Goal: Information Seeking & Learning: Understand process/instructions

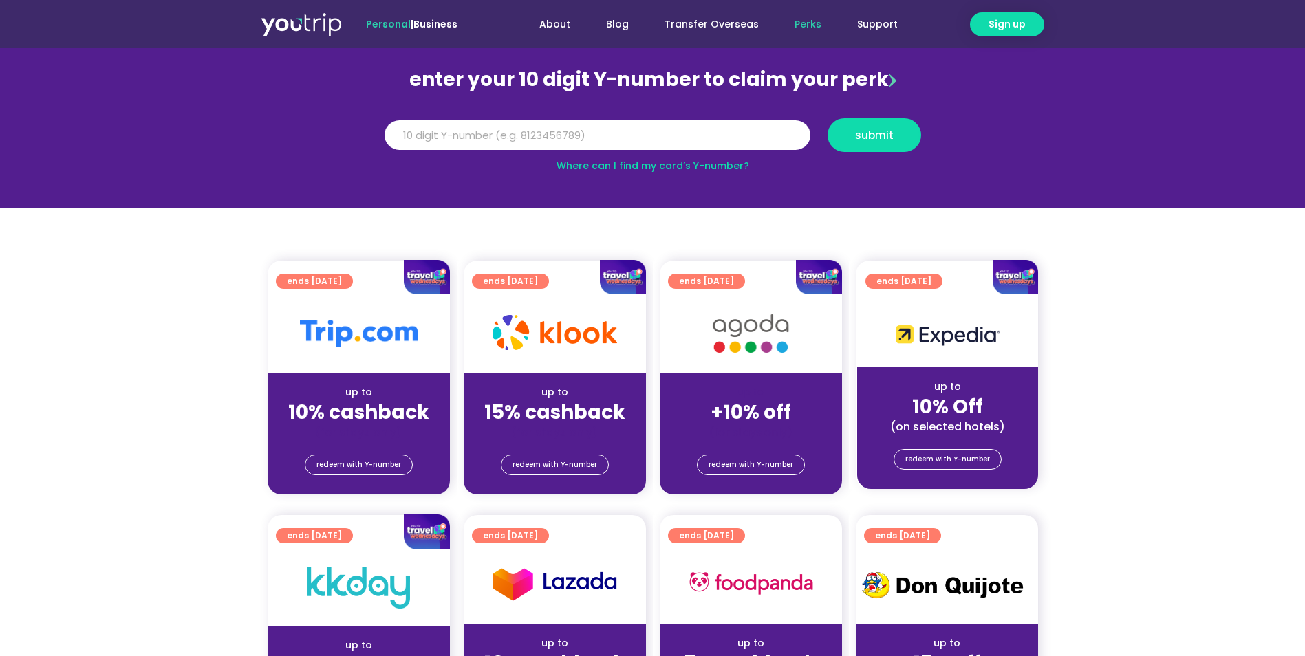
scroll to position [138, 0]
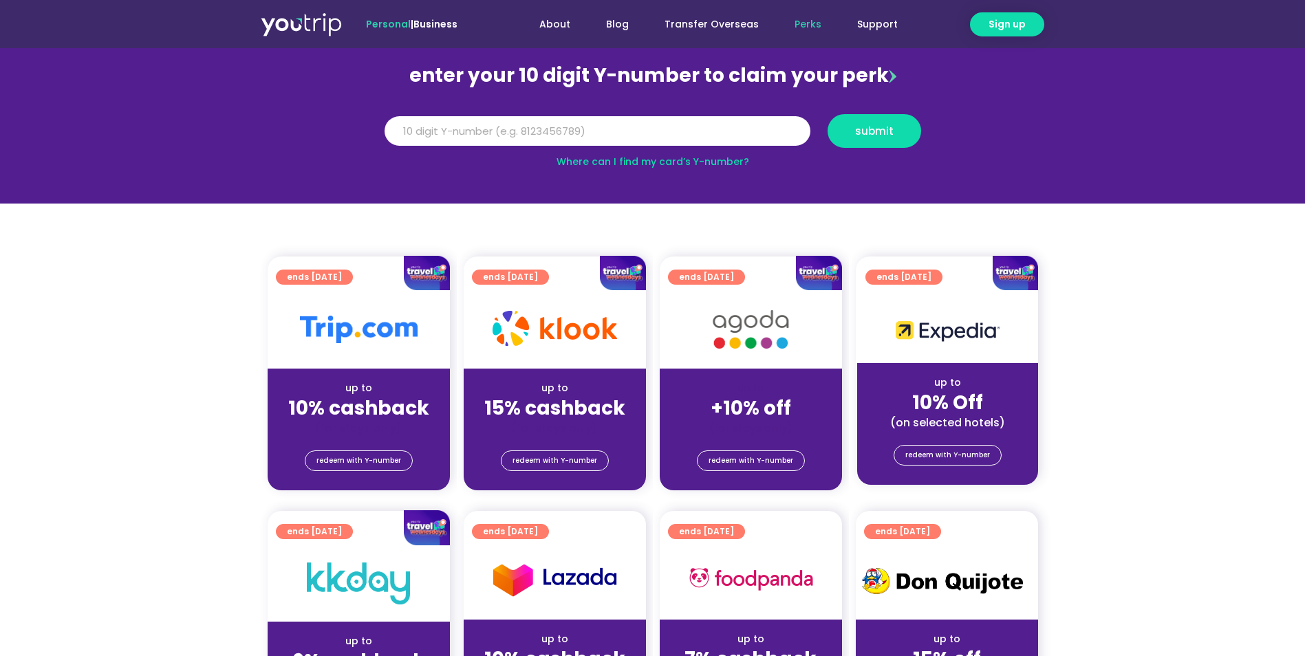
drag, startPoint x: 1167, startPoint y: 451, endPoint x: 1168, endPoint y: 443, distance: 7.6
click at [1167, 448] on section "ends [DATE] up to 10% cashback (for stays only) redeem with Y-number ends [DATE…" at bounding box center [652, 382] width 1305 height 250
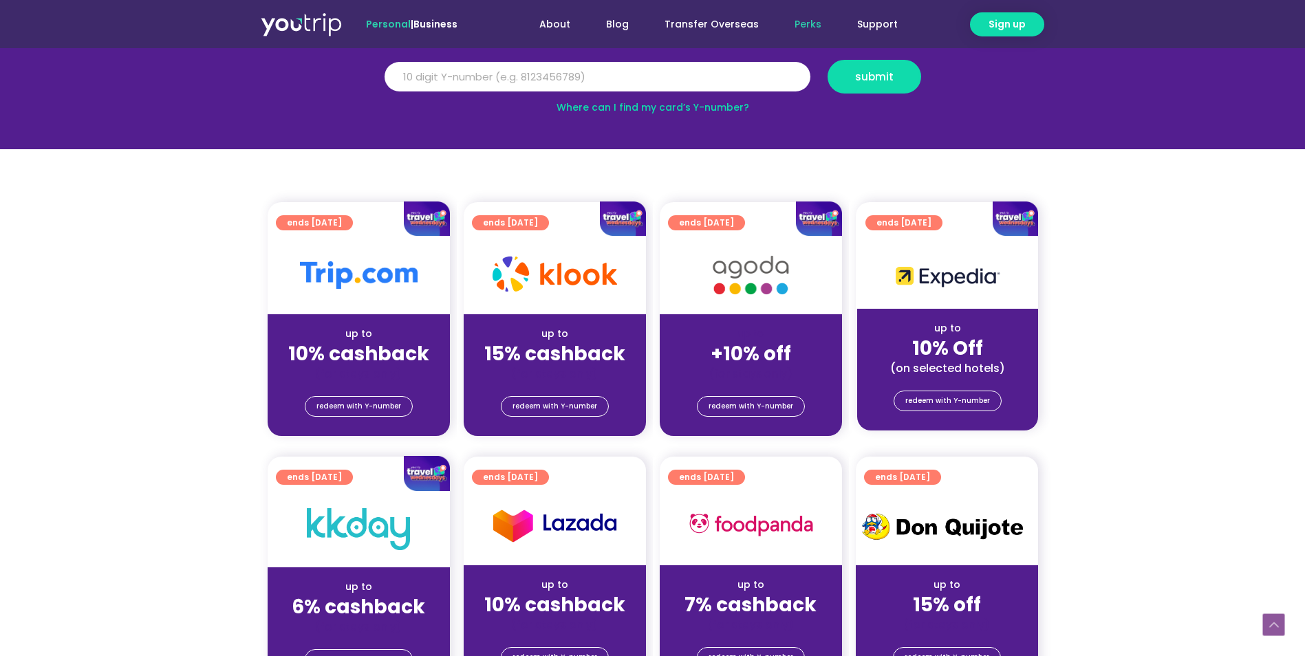
scroll to position [275, 0]
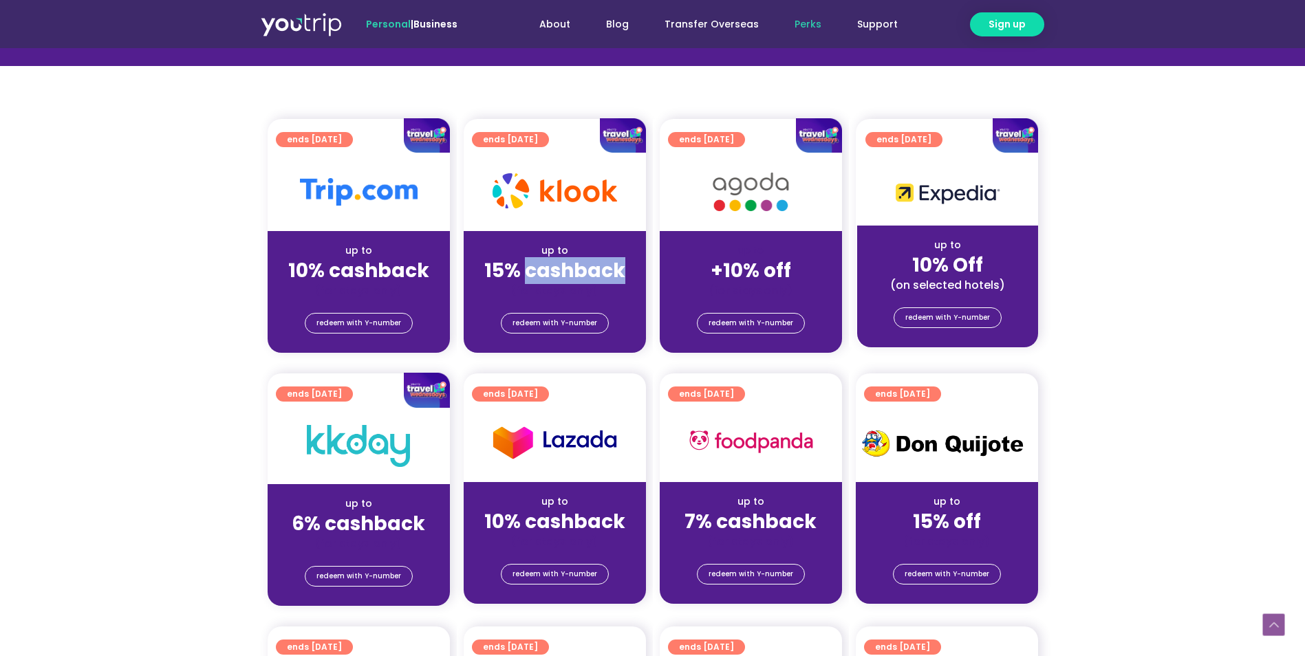
drag, startPoint x: 528, startPoint y: 266, endPoint x: 620, endPoint y: 271, distance: 92.3
type textarea "cashback"
click at [620, 271] on strong "15% cashback" at bounding box center [554, 270] width 141 height 27
click at [1234, 307] on section "ends [DATE] up to 10% cashback (for stays only) redeem with Y-number ends [DATE…" at bounding box center [652, 244] width 1305 height 250
drag, startPoint x: 715, startPoint y: 271, endPoint x: 812, endPoint y: 271, distance: 97.0
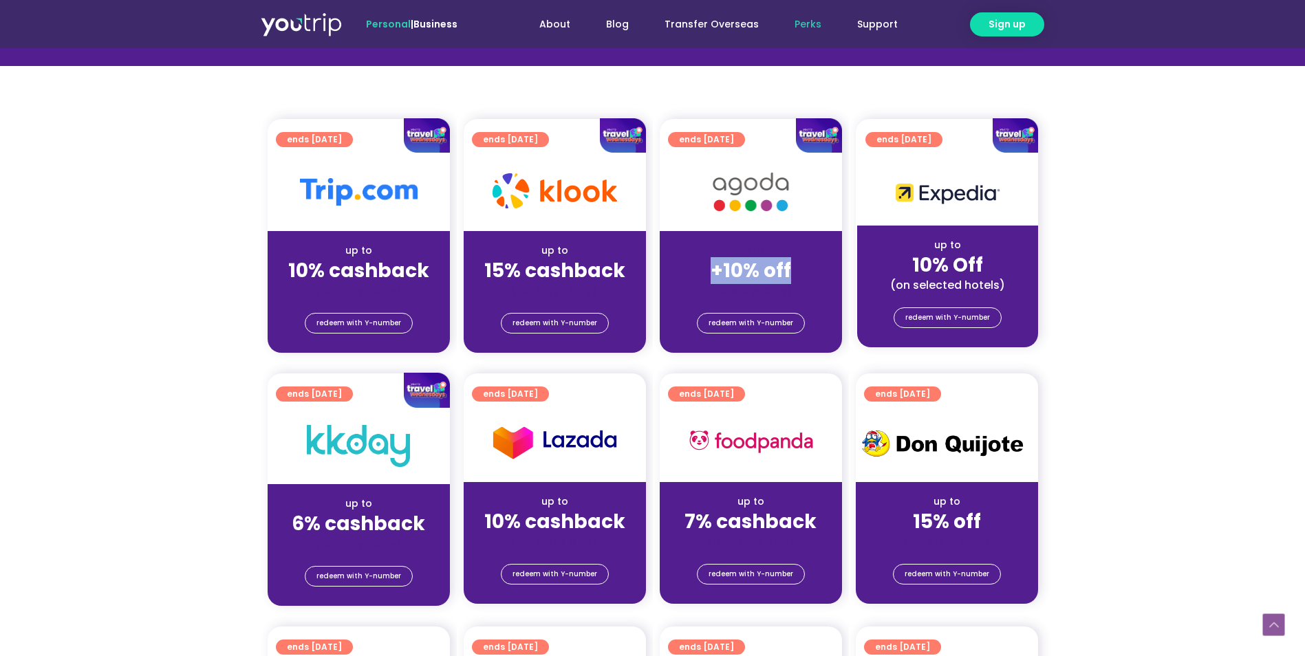
click at [812, 271] on div "+10% off" at bounding box center [751, 270] width 160 height 14
click at [1145, 327] on section "ends [DATE] up to 10% cashback (for stays only) redeem with Y-number ends [DATE…" at bounding box center [652, 244] width 1305 height 250
drag, startPoint x: 714, startPoint y: 270, endPoint x: 816, endPoint y: 261, distance: 102.9
click at [816, 261] on div "up to +10% off (for stays only)" at bounding box center [751, 264] width 182 height 67
click at [1178, 288] on section "ends [DATE] up to 10% cashback (for stays only) redeem with Y-number ends [DATE…" at bounding box center [652, 244] width 1305 height 250
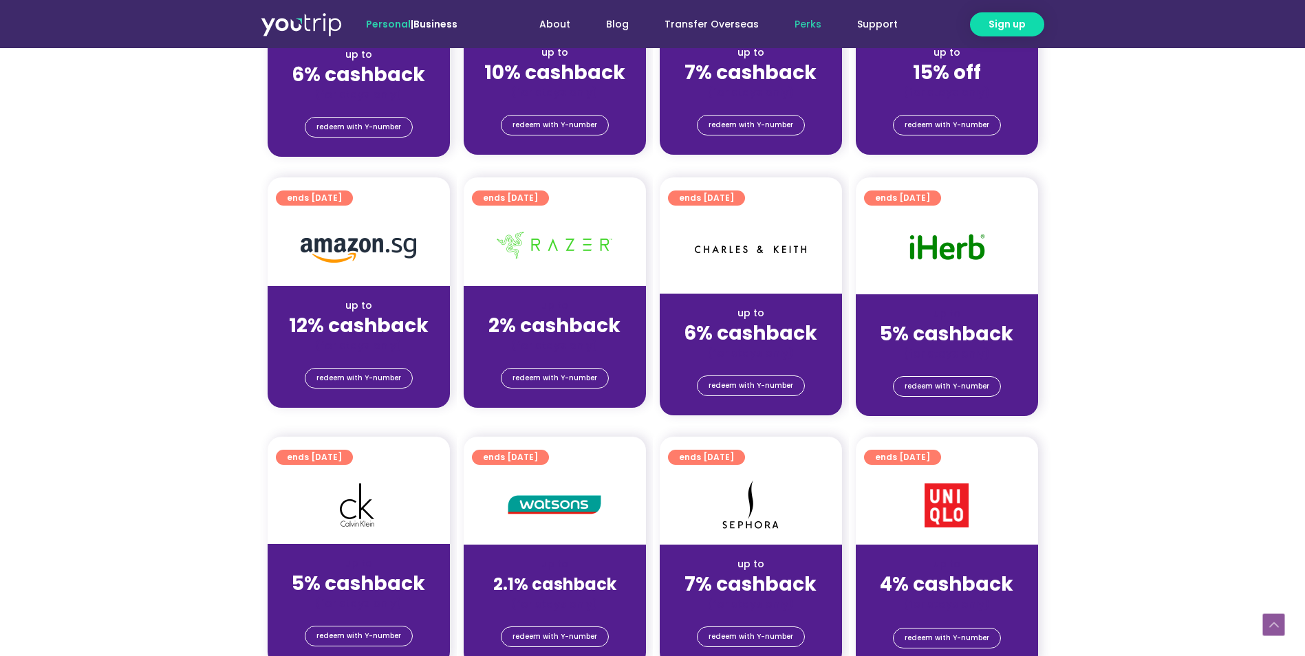
scroll to position [757, 0]
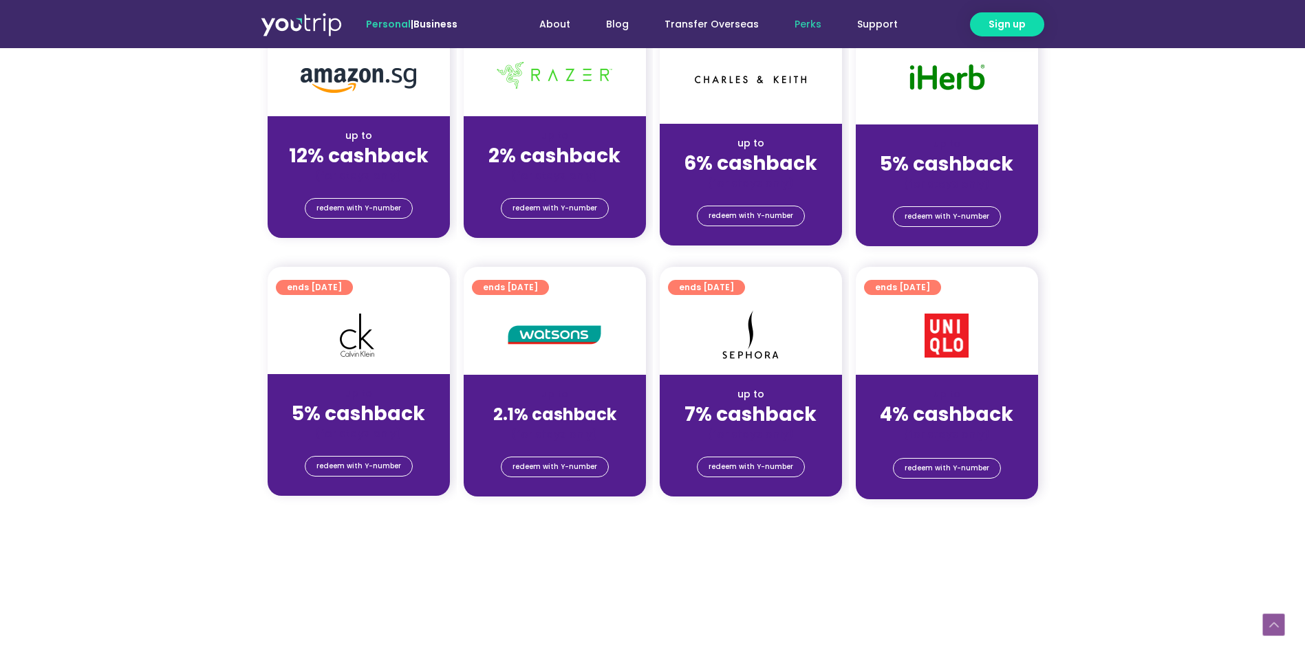
click at [1127, 340] on section "ends [DATE] up to 5% cashback (for stays only) redeem with Y-number ends [DATE]…" at bounding box center [652, 392] width 1305 height 250
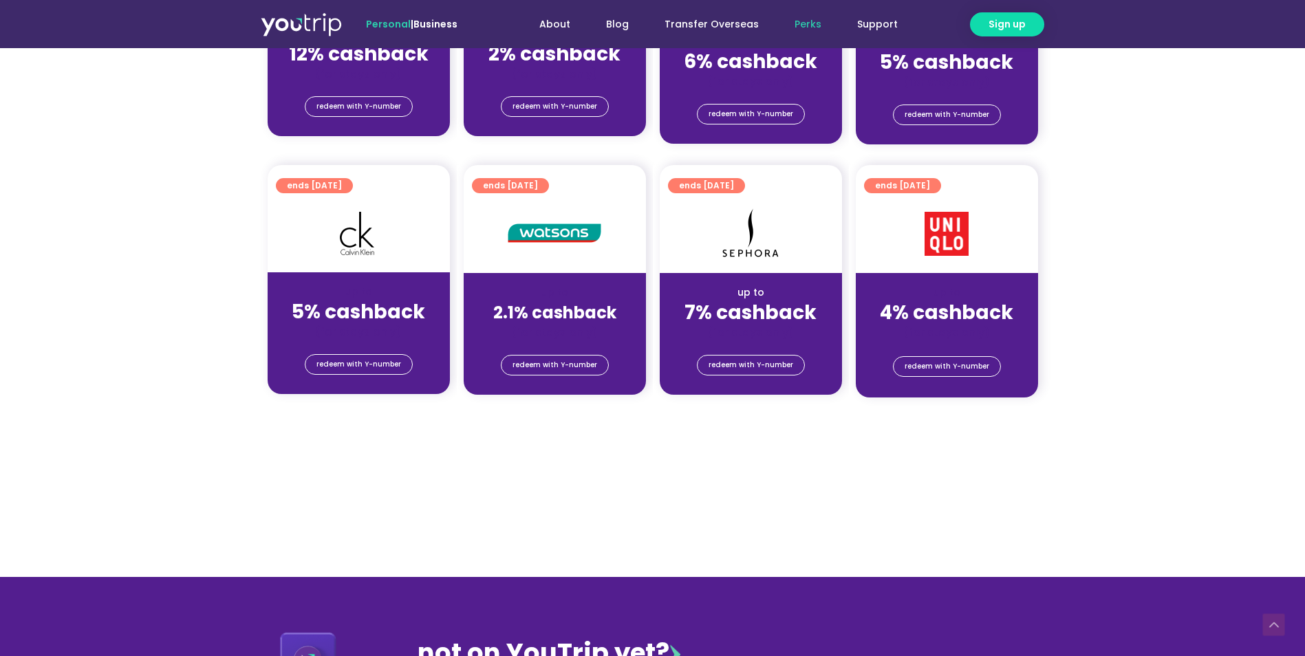
scroll to position [1032, 0]
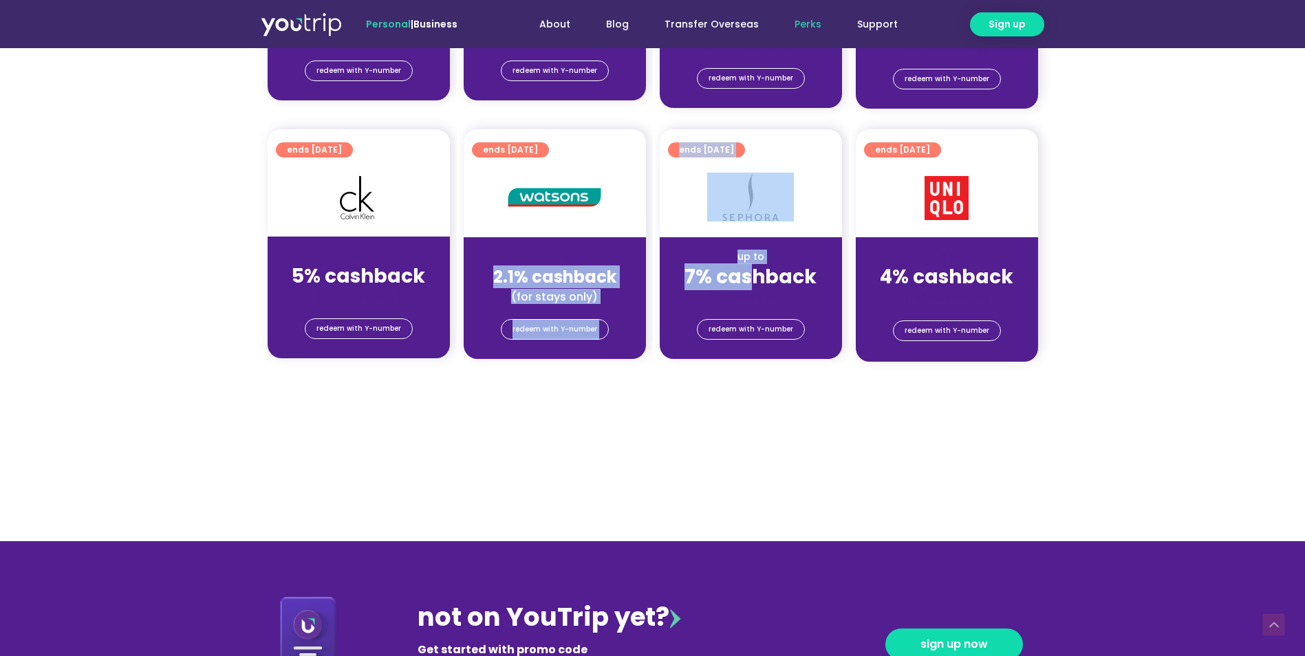
drag, startPoint x: 494, startPoint y: 273, endPoint x: 768, endPoint y: 280, distance: 273.8
click at [766, 280] on div "ends [DATE] up to 5% cashback (for stays only) redeem with Y-number ends [DATE]…" at bounding box center [653, 254] width 784 height 250
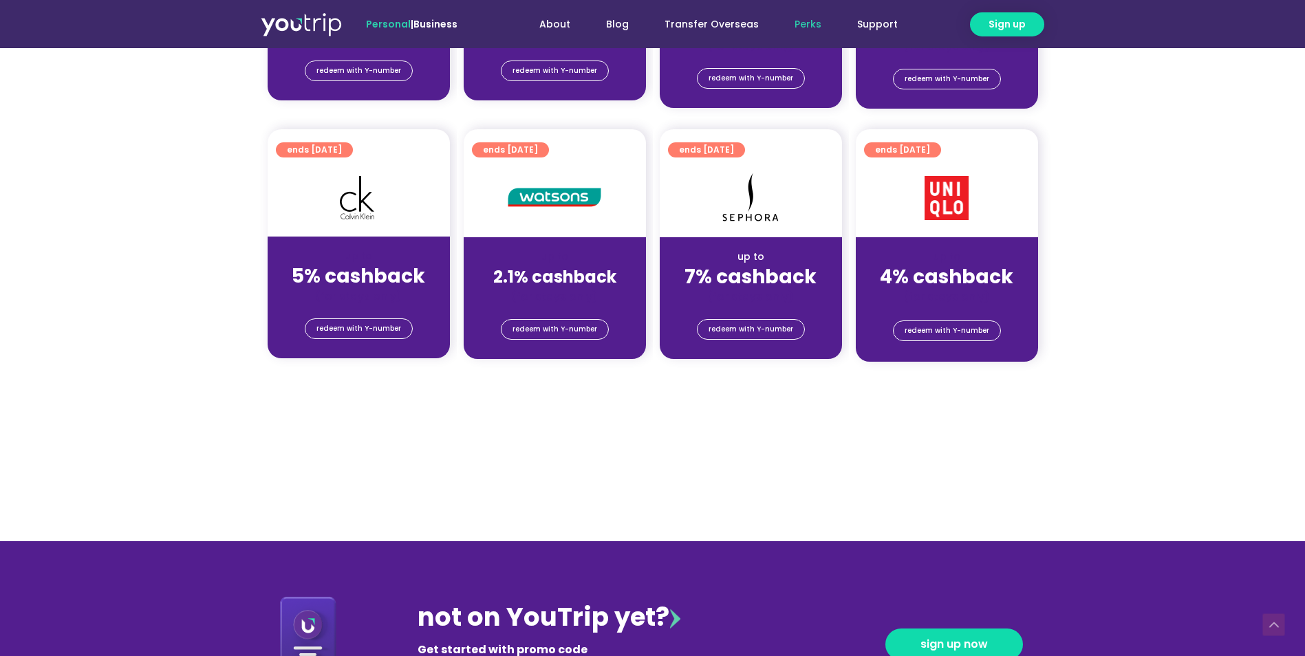
click at [1112, 287] on section "ends [DATE] up to 5% cashback (for stays only) redeem with Y-number ends [DATE]…" at bounding box center [652, 254] width 1305 height 250
click at [1153, 272] on section "ends [DATE] up to 5% cashback (for stays only) redeem with Y-number ends [DATE]…" at bounding box center [652, 254] width 1305 height 250
click at [960, 332] on span "redeem with Y-number" at bounding box center [946, 330] width 85 height 19
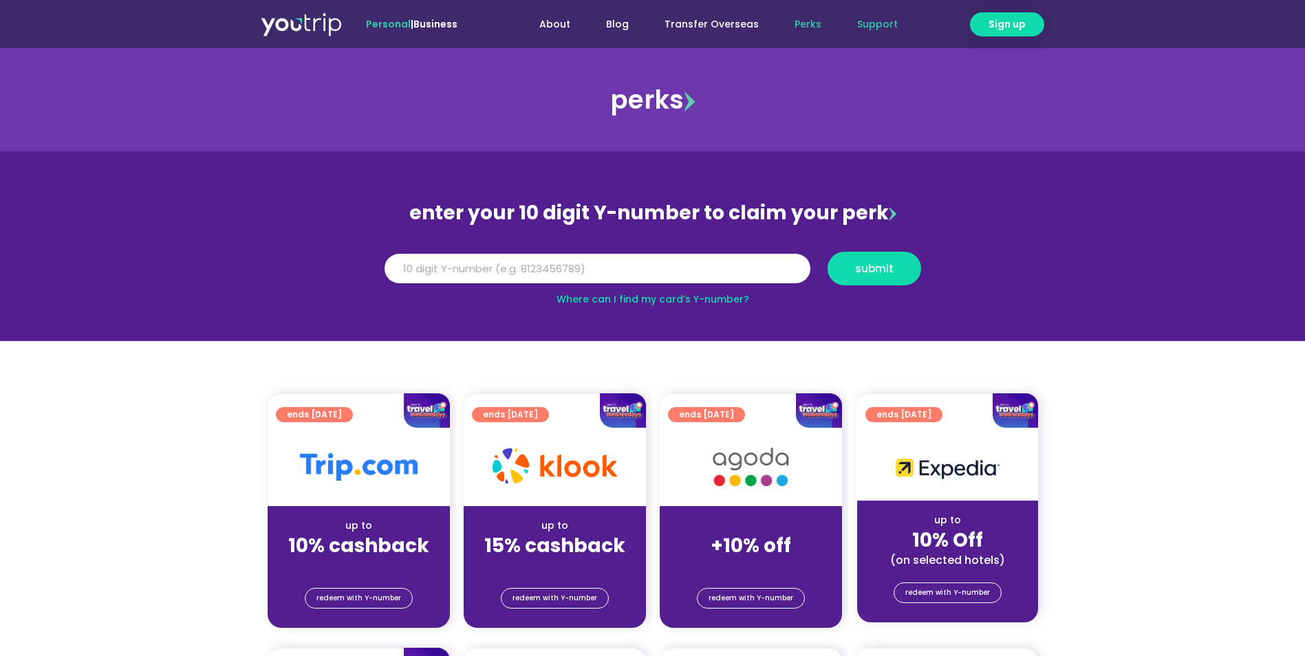
click at [884, 28] on link "Support" at bounding box center [877, 24] width 76 height 25
